Goal: Task Accomplishment & Management: Use online tool/utility

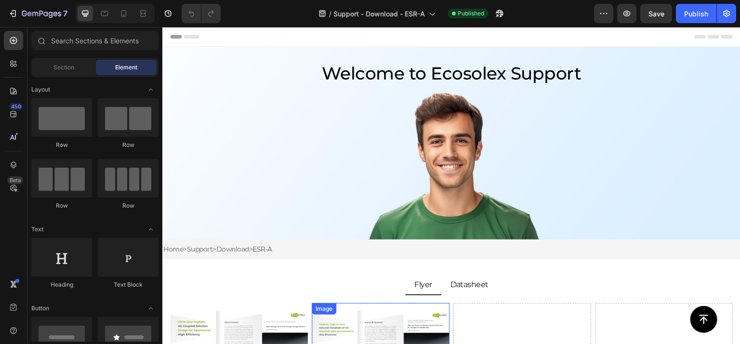
scroll to position [193, 0]
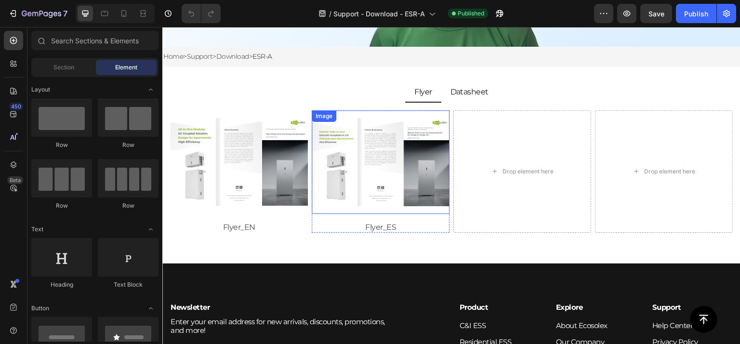
click at [353, 173] on img at bounding box center [381, 162] width 138 height 104
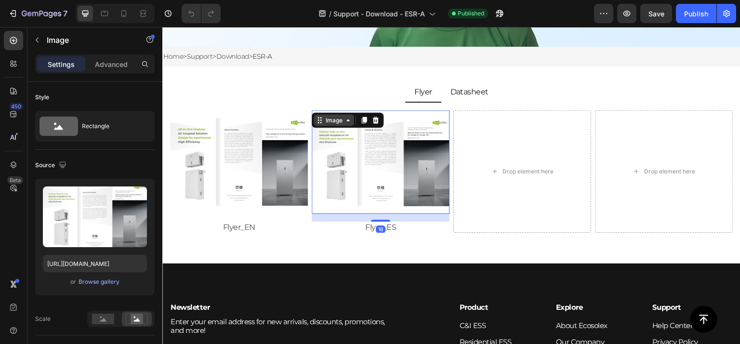
click at [334, 119] on div "Image" at bounding box center [334, 120] width 21 height 9
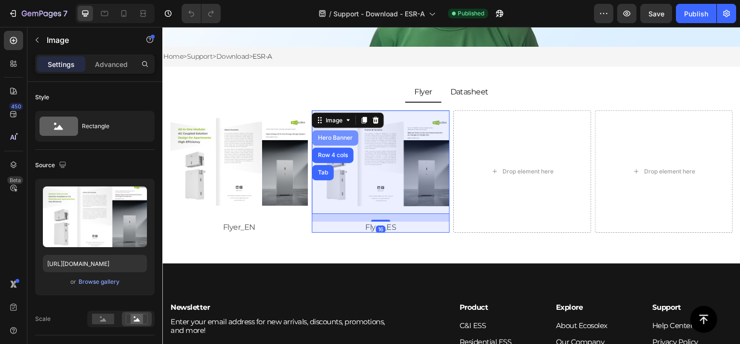
click at [342, 135] on div "Hero Banner" at bounding box center [335, 138] width 39 height 6
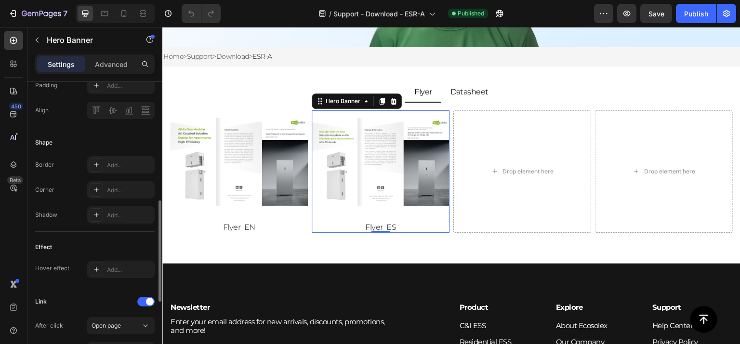
scroll to position [434, 0]
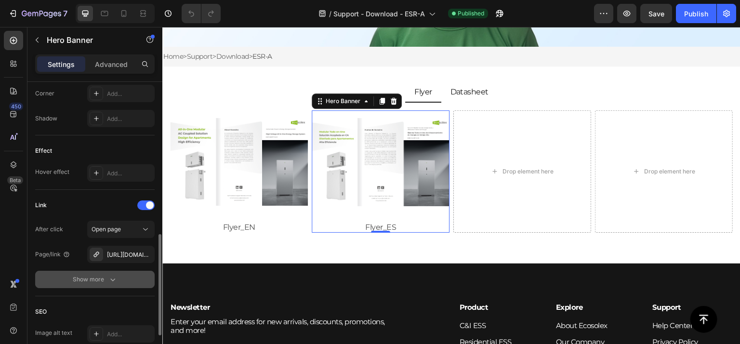
click at [109, 278] on icon "button" at bounding box center [113, 280] width 10 height 10
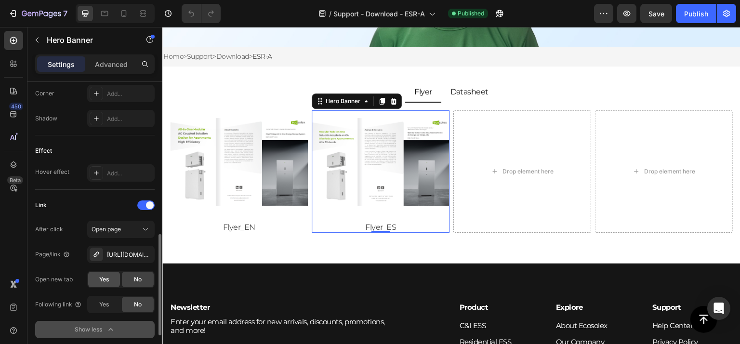
click at [106, 279] on span "Yes" at bounding box center [104, 279] width 10 height 9
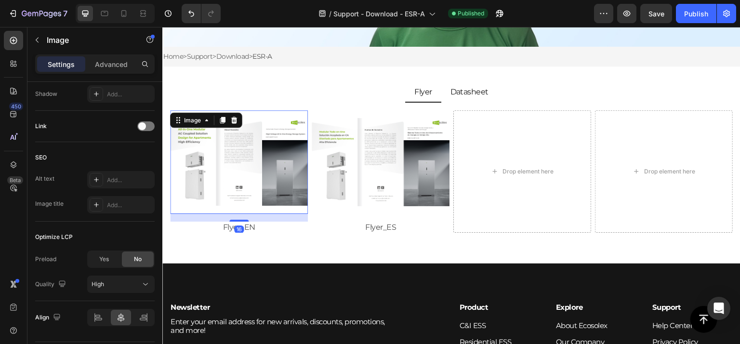
click at [272, 135] on img at bounding box center [239, 162] width 138 height 104
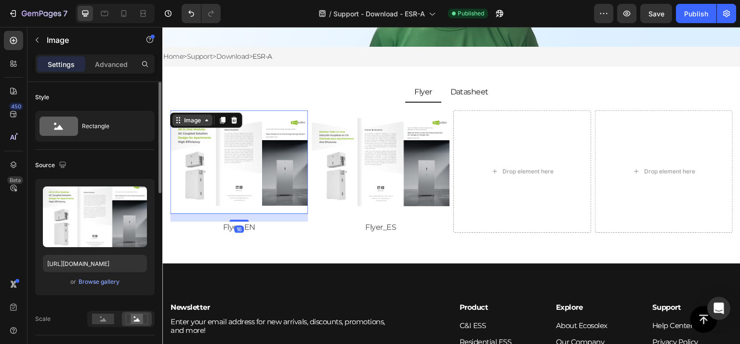
click at [197, 116] on div "Image" at bounding box center [192, 120] width 21 height 9
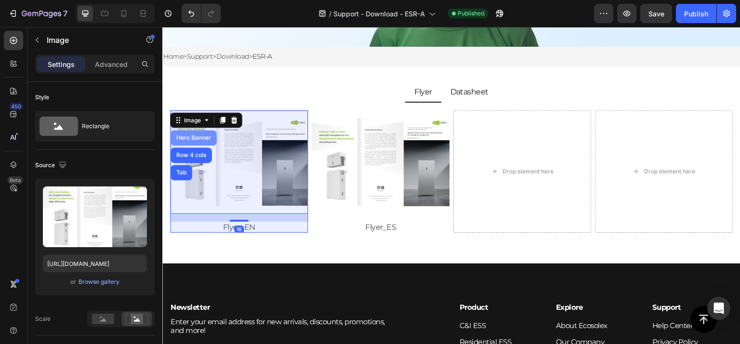
click at [199, 135] on div "Hero Banner" at bounding box center [193, 138] width 39 height 6
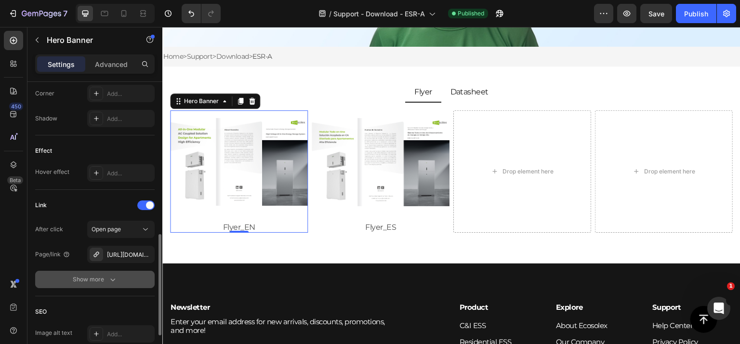
click at [93, 275] on div "Show more" at bounding box center [95, 280] width 45 height 10
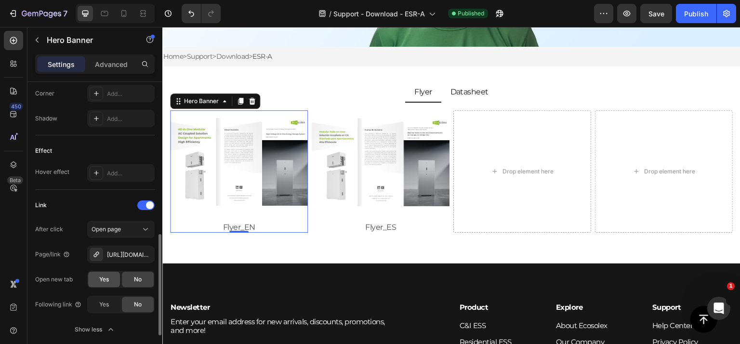
scroll to position [530, 0]
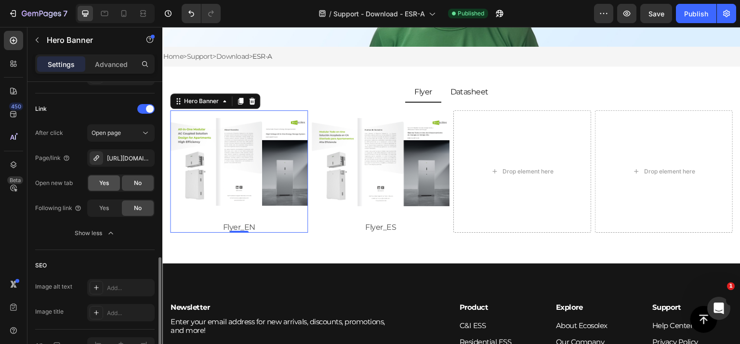
click at [106, 182] on span "Yes" at bounding box center [104, 183] width 10 height 9
click at [691, 15] on div "Publish" at bounding box center [696, 14] width 24 height 10
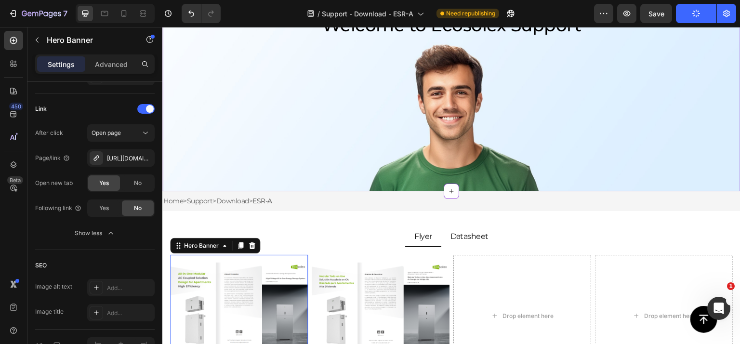
scroll to position [0, 0]
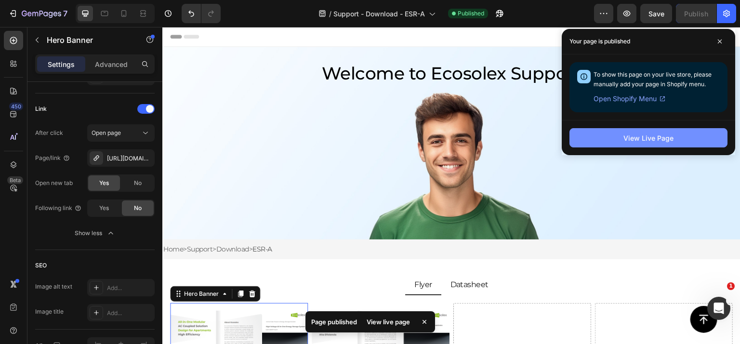
click at [636, 134] on div "View Live Page" at bounding box center [649, 138] width 50 height 10
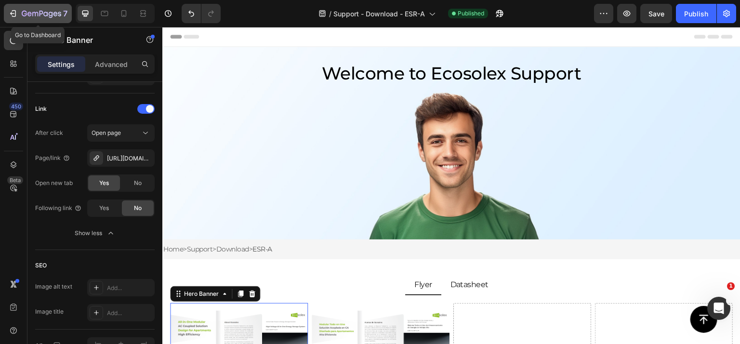
click at [48, 9] on div "7" at bounding box center [45, 14] width 46 height 12
